Goal: Task Accomplishment & Management: Manage account settings

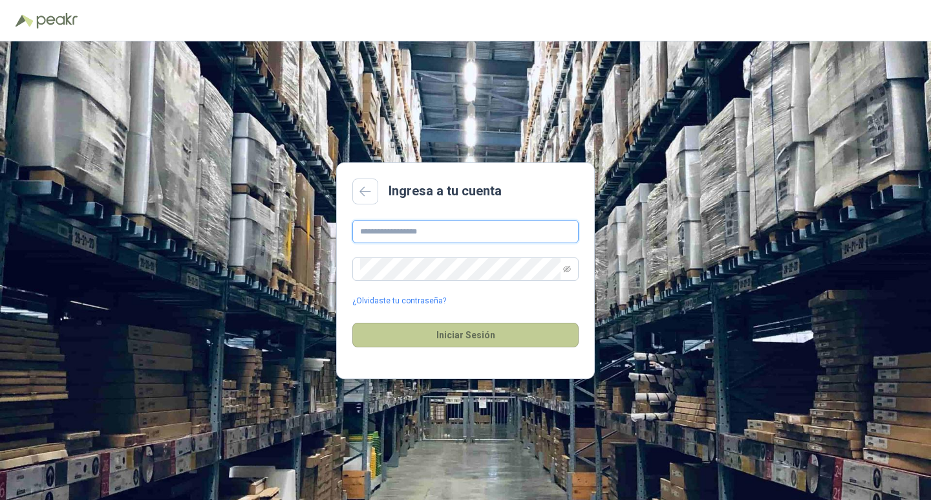
type input "**********"
click at [480, 334] on button "Iniciar Sesión" at bounding box center [465, 335] width 226 height 25
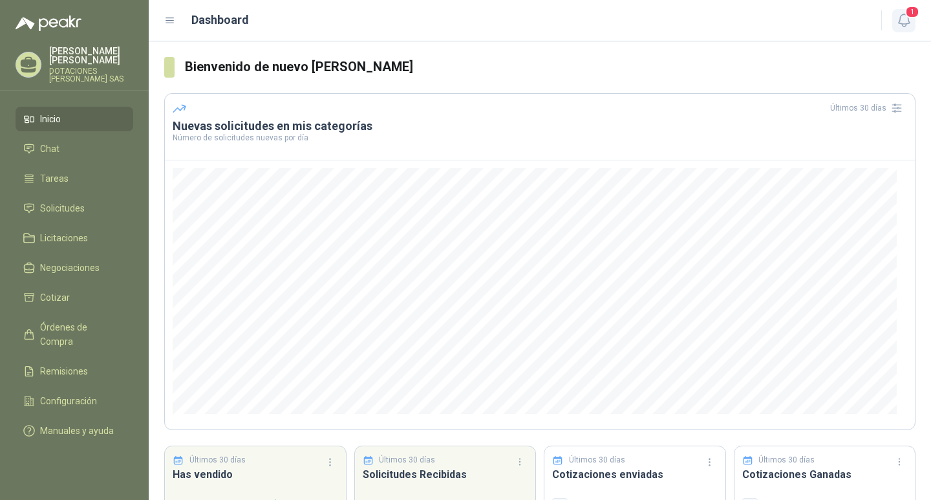
click at [907, 12] on span "1" at bounding box center [912, 12] width 14 height 12
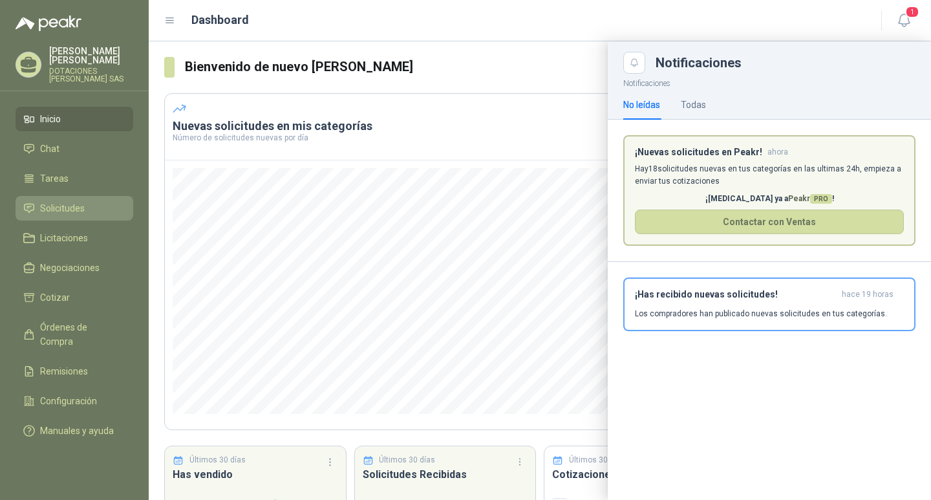
click at [58, 206] on span "Solicitudes" at bounding box center [62, 208] width 45 height 14
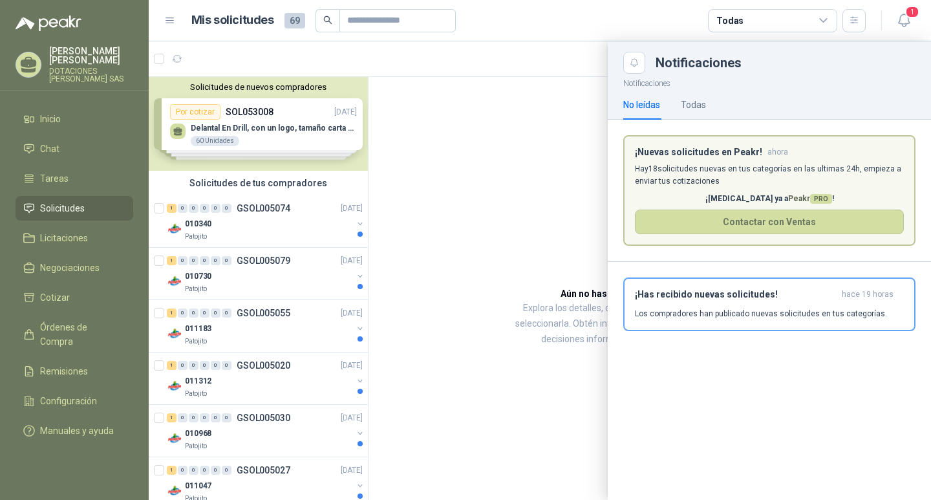
click at [279, 202] on div at bounding box center [540, 270] width 782 height 458
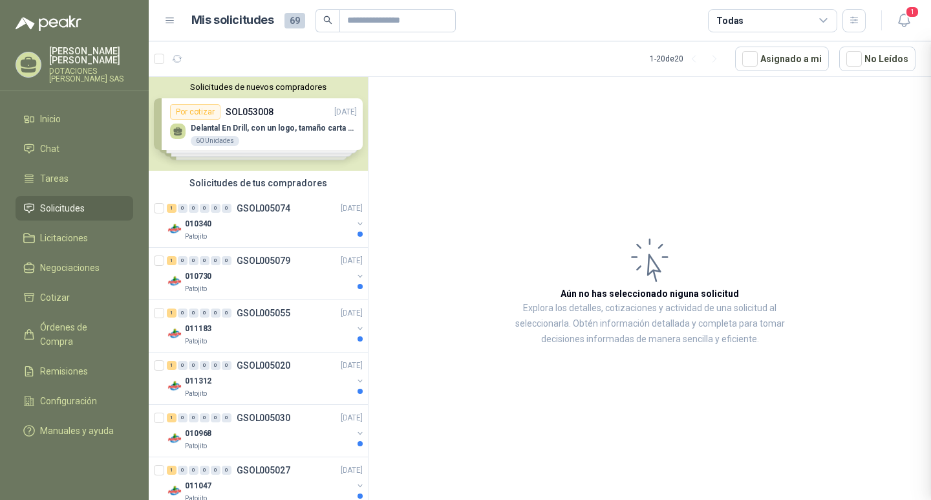
click at [279, 202] on div at bounding box center [540, 270] width 782 height 458
click at [263, 120] on div "Solicitudes de nuevos compradores Por cotizar SOL053008 [DATE] Delantal En Dril…" at bounding box center [258, 124] width 219 height 94
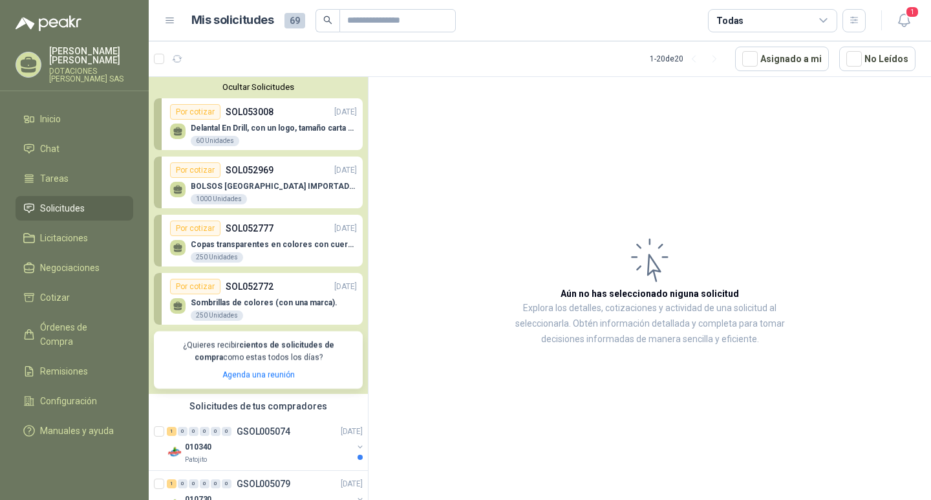
click at [217, 133] on div "Delantal En Drill, con un logo, tamaño carta 1 tinta (Se envia enlacen, como re…" at bounding box center [274, 134] width 166 height 23
